Goal: Find specific page/section: Find specific page/section

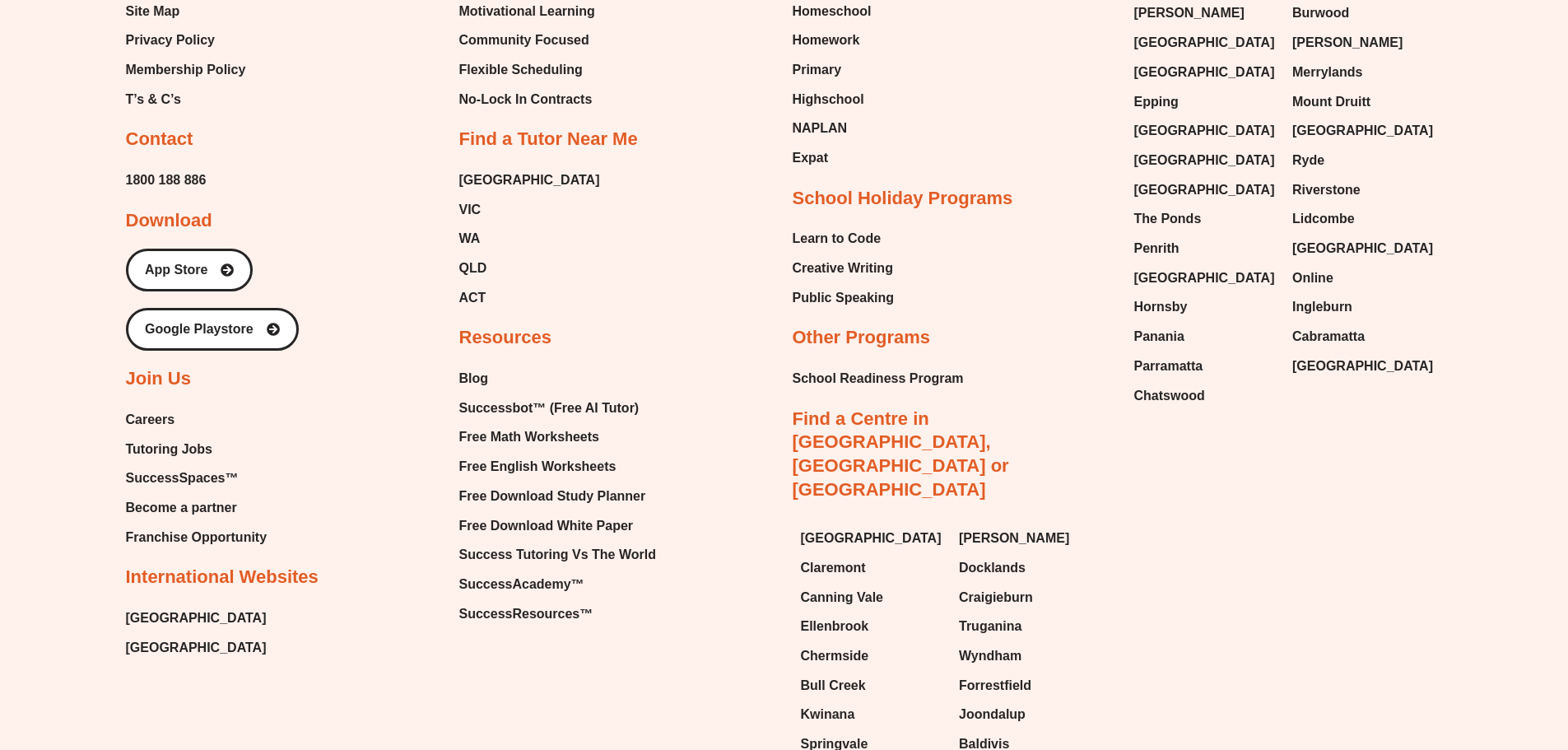
scroll to position [7450, 0]
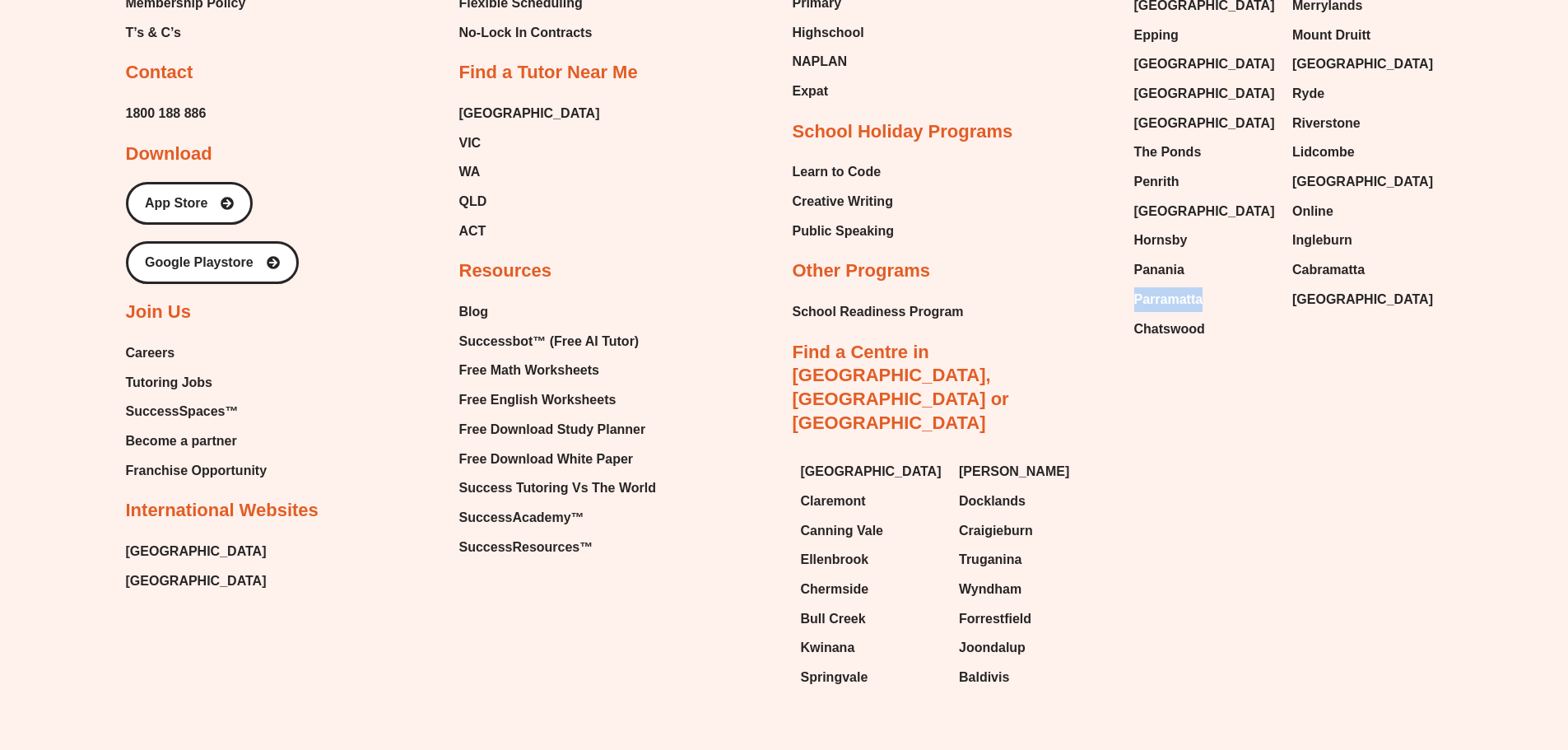
drag, startPoint x: 1131, startPoint y: 222, endPoint x: 1205, endPoint y: 222, distance: 74.0
click at [1205, 222] on div "Wentworthville Green Valley Gordon Bossley Park Liverpool Epping Baulkham Hills…" at bounding box center [1285, 108] width 317 height 482
copy span "Parramatta"
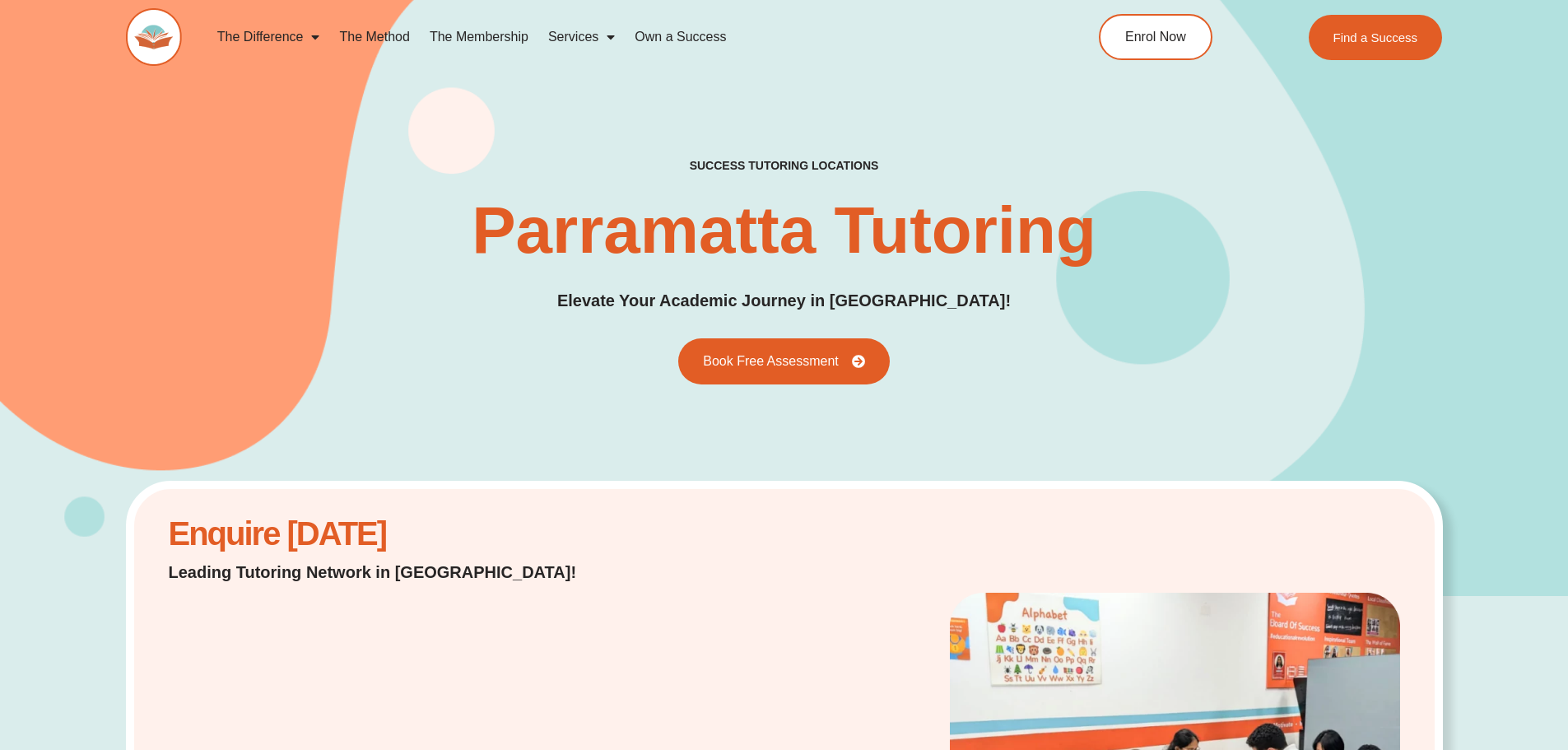
click at [202, 10] on div "The Difference Personalised Program Inspirational Tutors Motivational Learning …" at bounding box center [575, 37] width 898 height 57
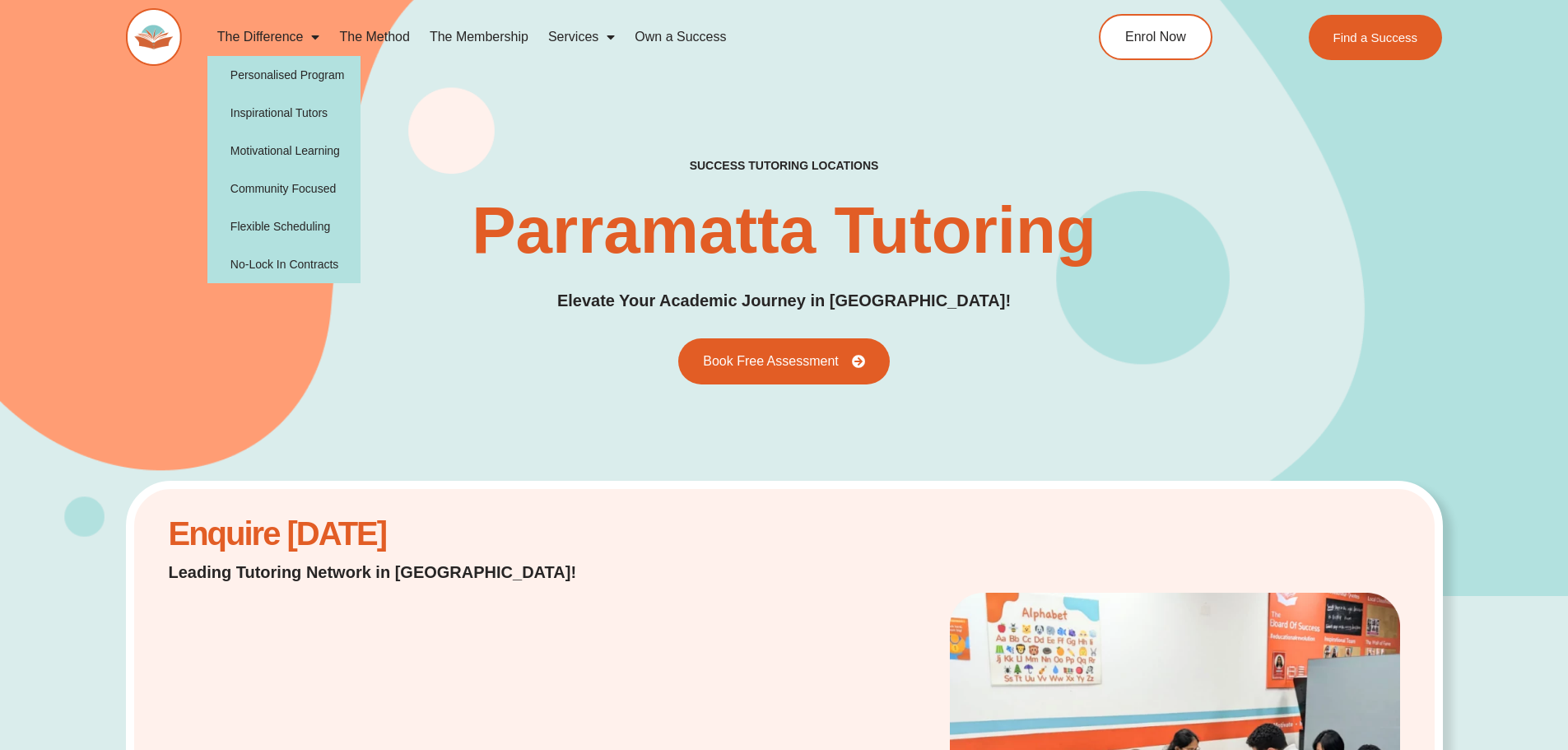
click at [484, 210] on h1 "Parramatta Tutoring" at bounding box center [784, 230] width 625 height 66
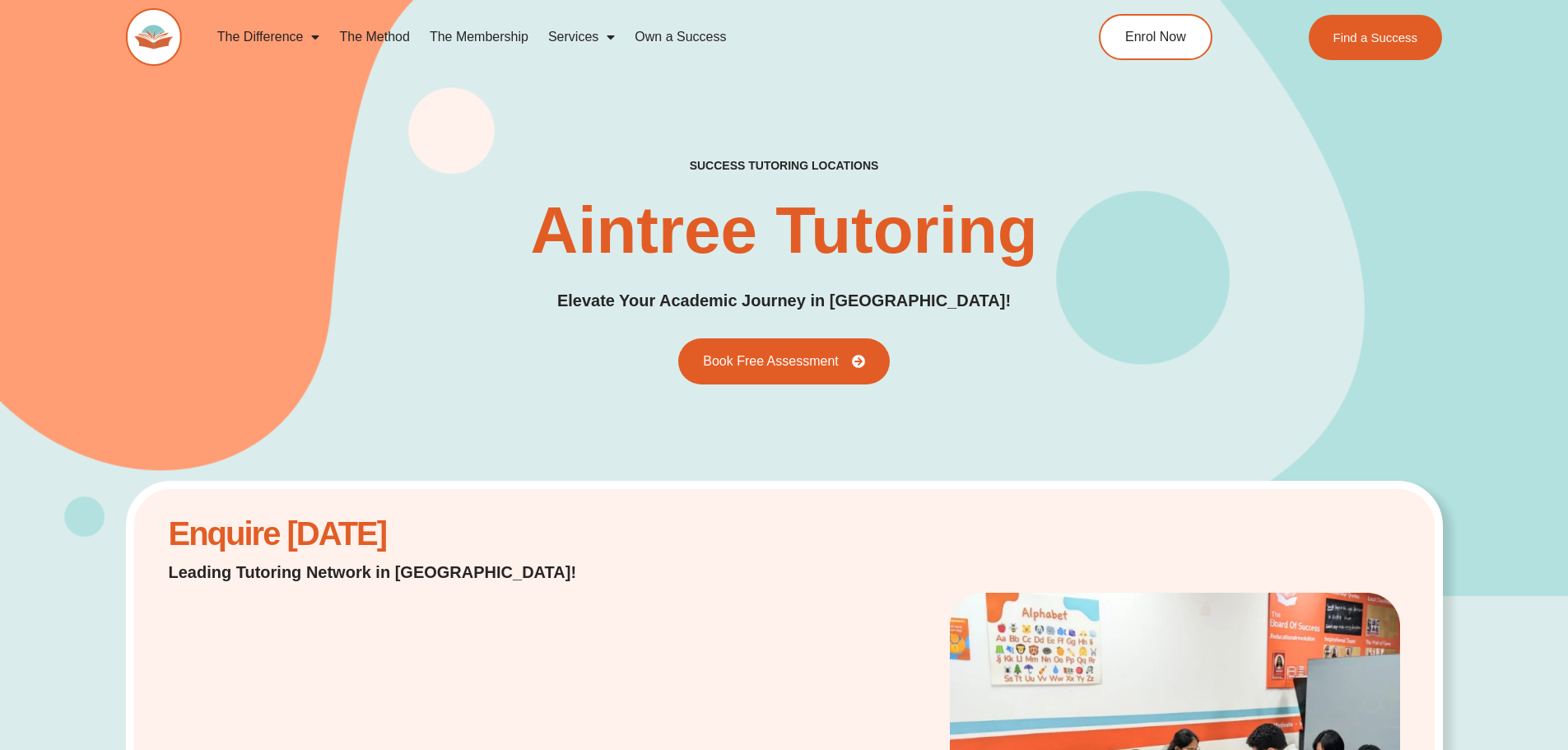
click at [284, 317] on div "success tutoring locations [GEOGRAPHIC_DATA] Elevate Your Academic Journey in […" at bounding box center [784, 271] width 1317 height 226
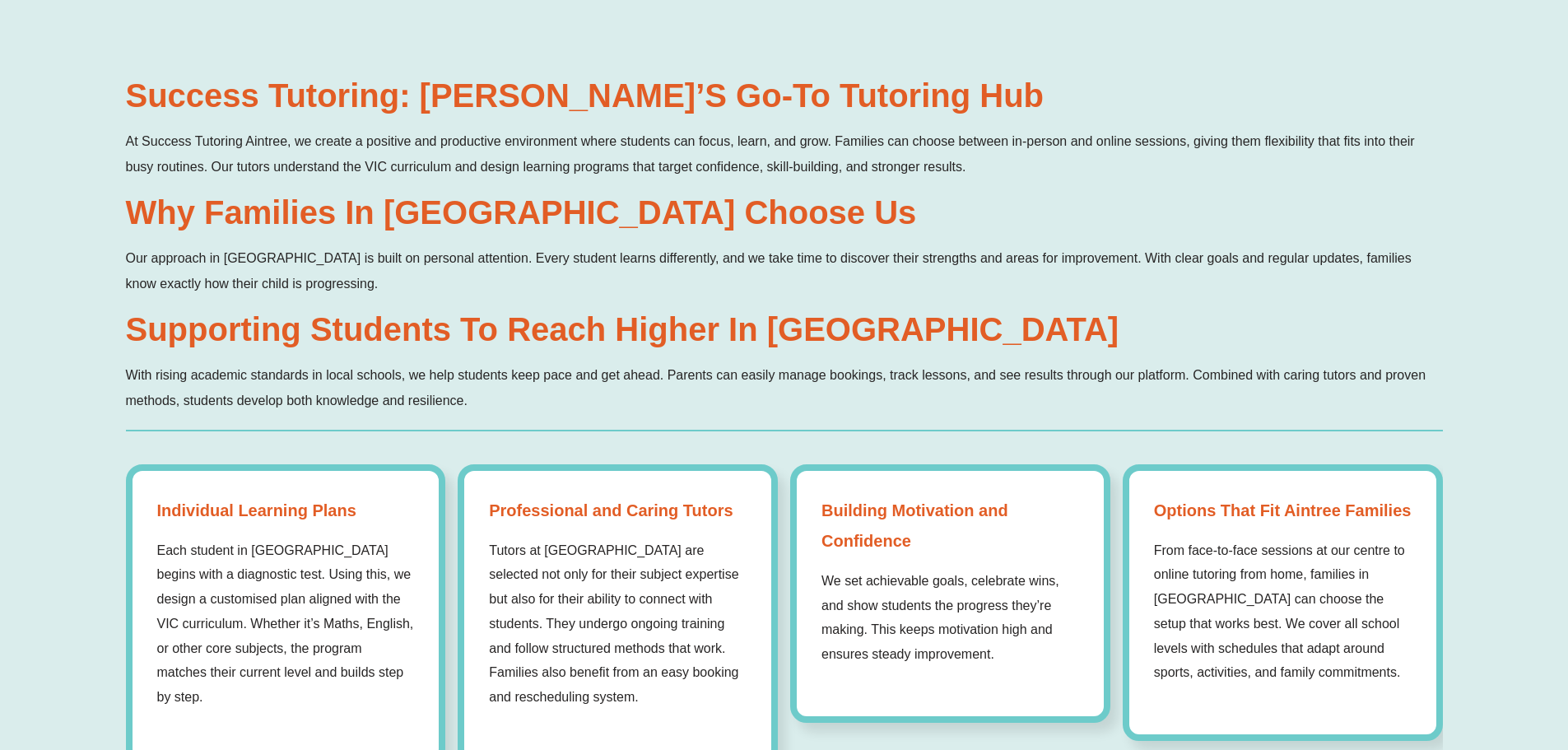
scroll to position [6172, 0]
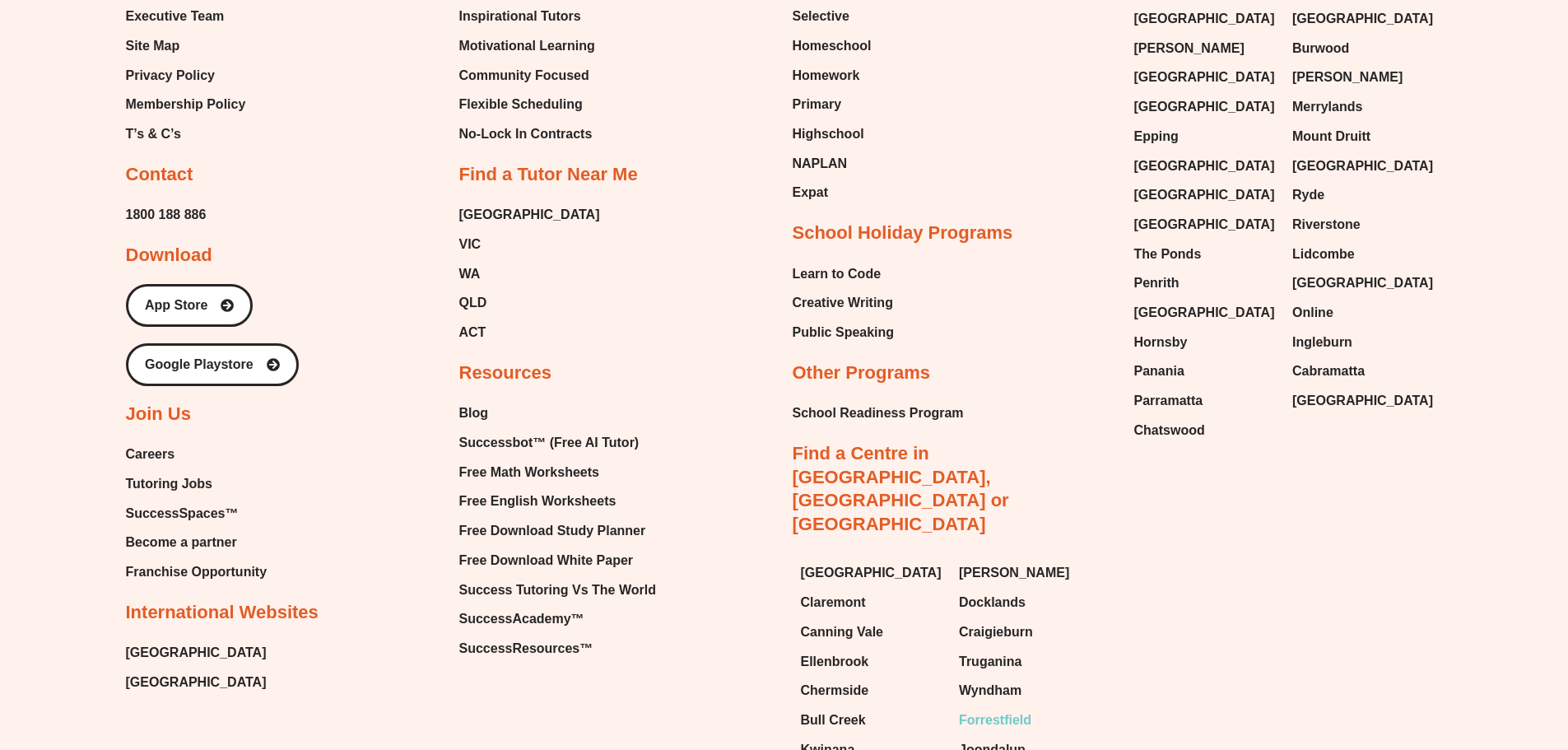
scroll to position [6336, 0]
